Goal: Task Accomplishment & Management: Manage account settings

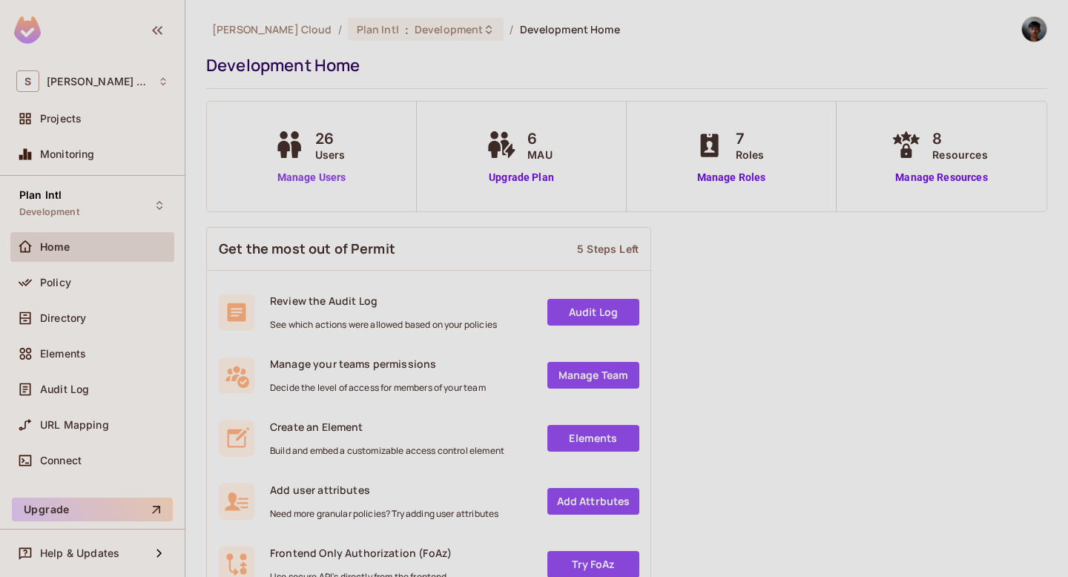
click at [323, 182] on link "Manage Users" at bounding box center [312, 178] width 82 height 16
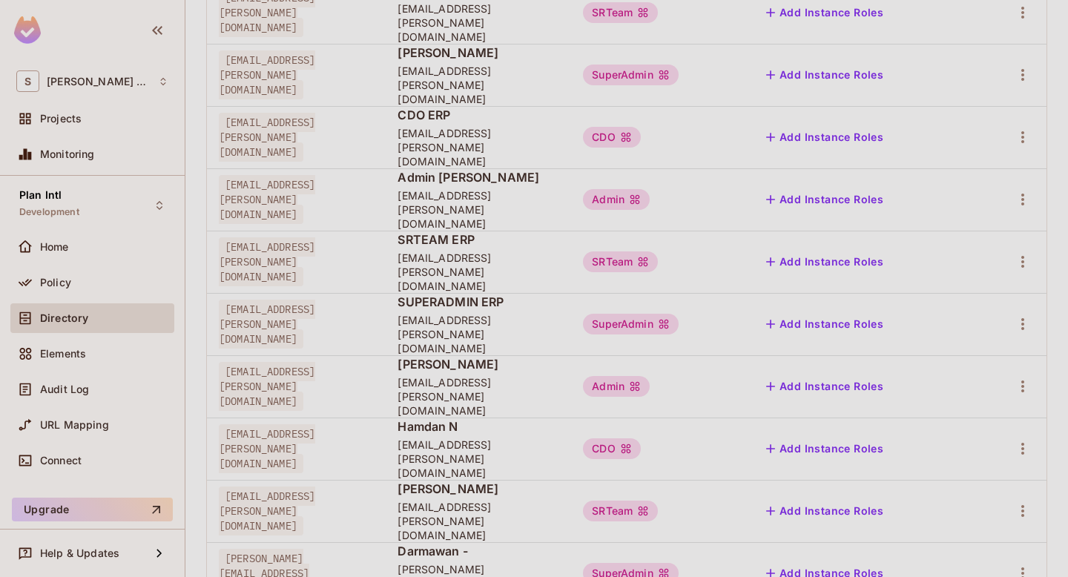
scroll to position [459, 0]
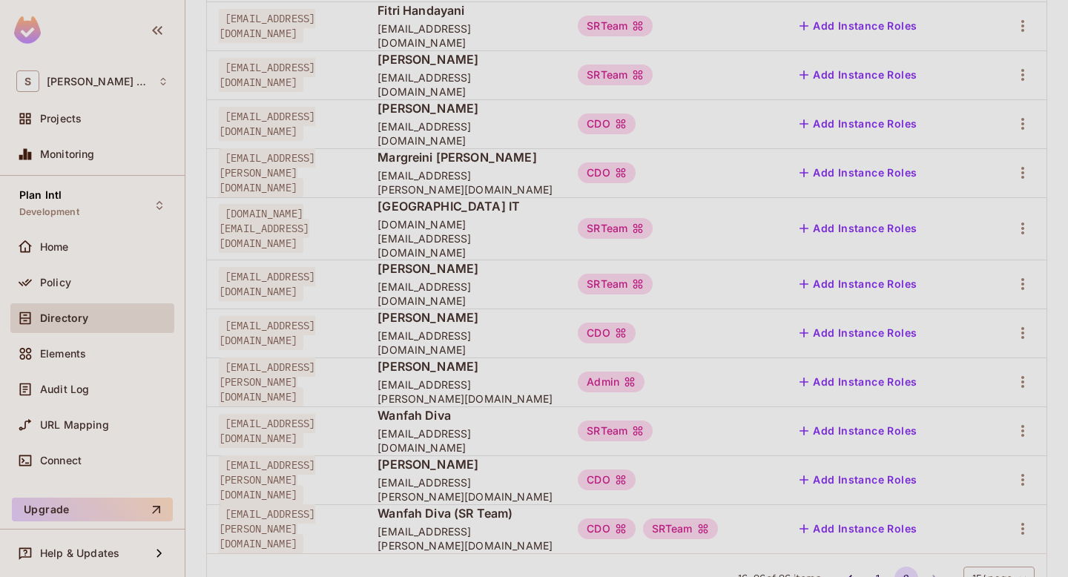
scroll to position [263, 0]
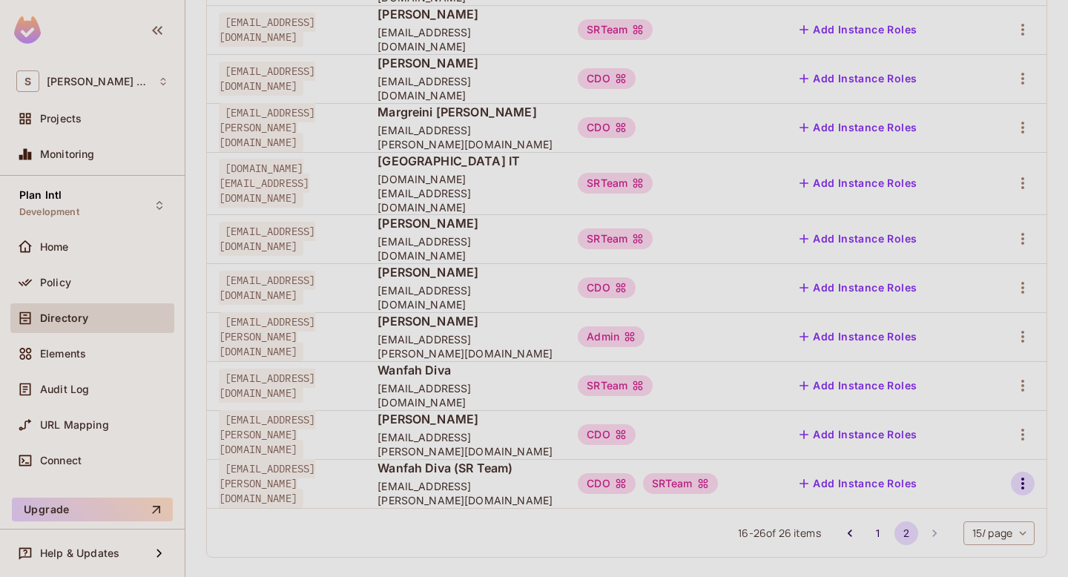
click at [1025, 475] on icon "button" at bounding box center [1023, 484] width 18 height 18
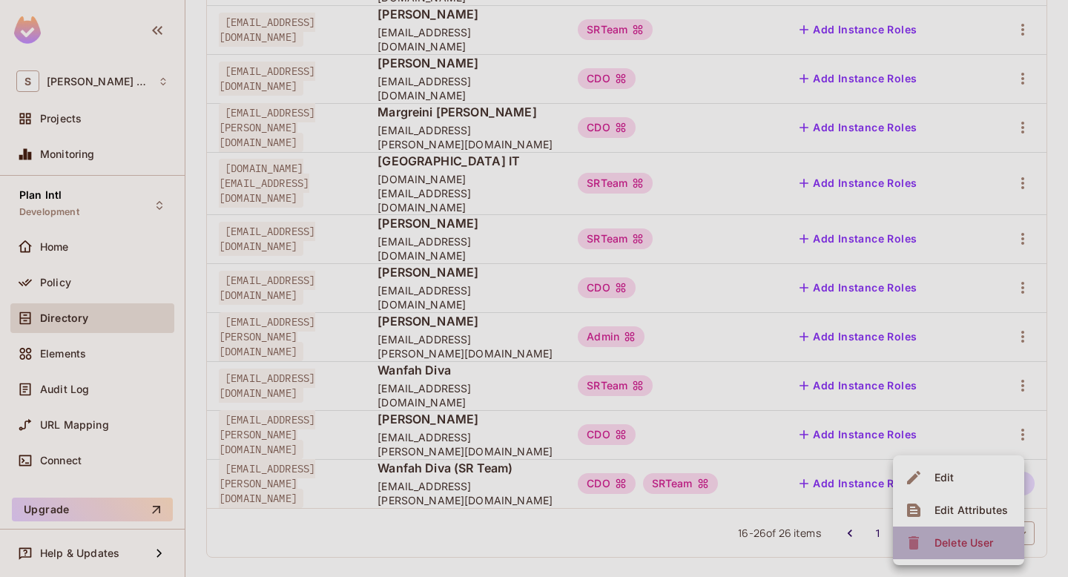
click at [956, 529] on li "Delete User" at bounding box center [958, 542] width 131 height 33
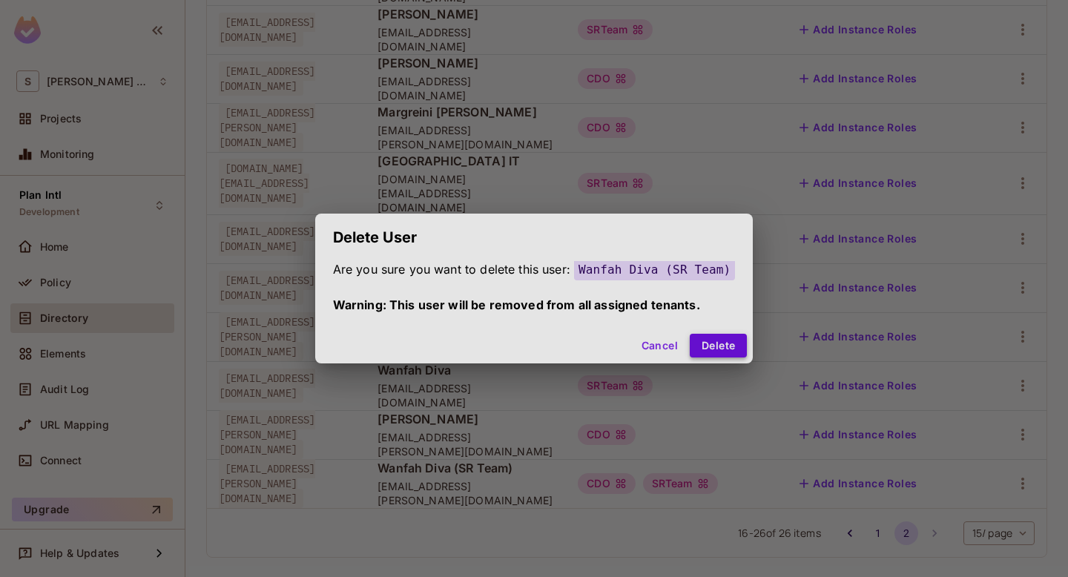
click at [732, 338] on button "Delete" at bounding box center [718, 346] width 57 height 24
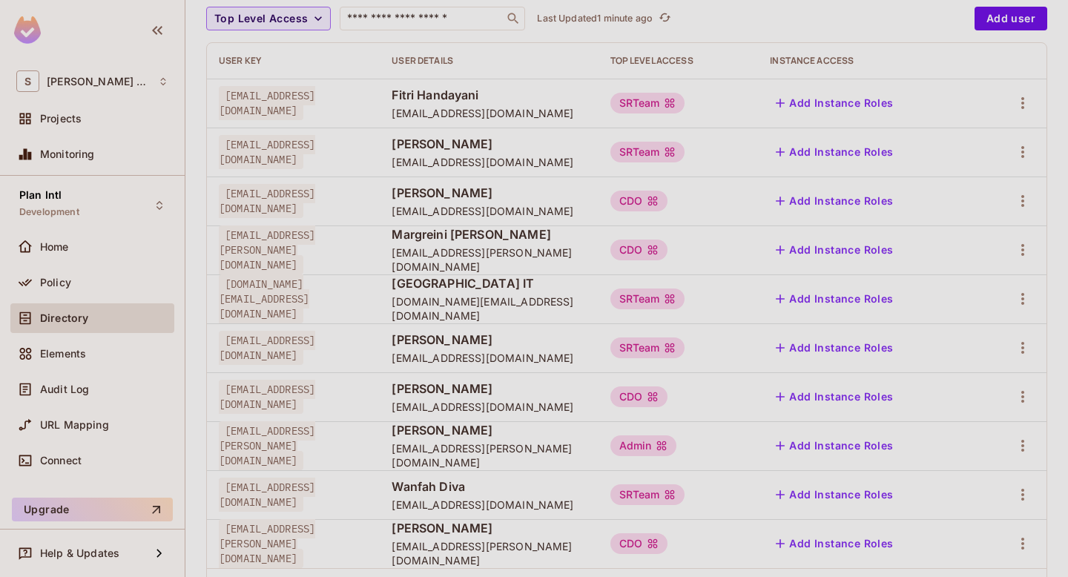
scroll to position [0, 0]
